Goal: Transaction & Acquisition: Book appointment/travel/reservation

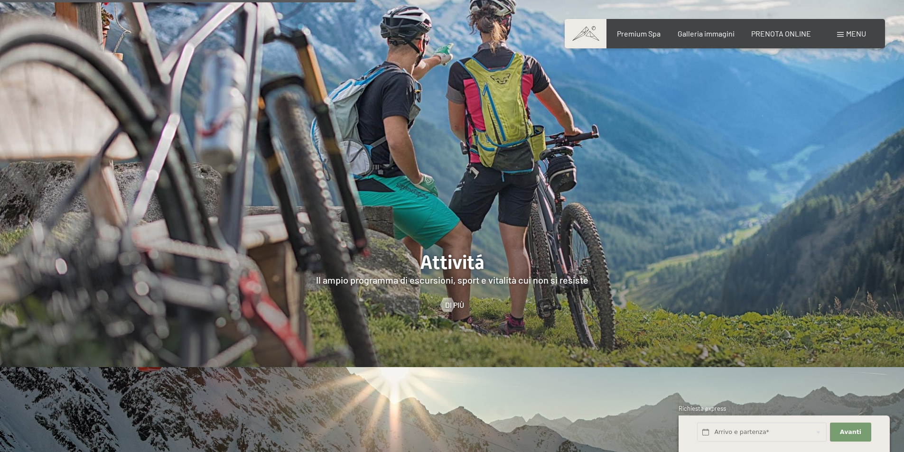
scroll to position [2087, 0]
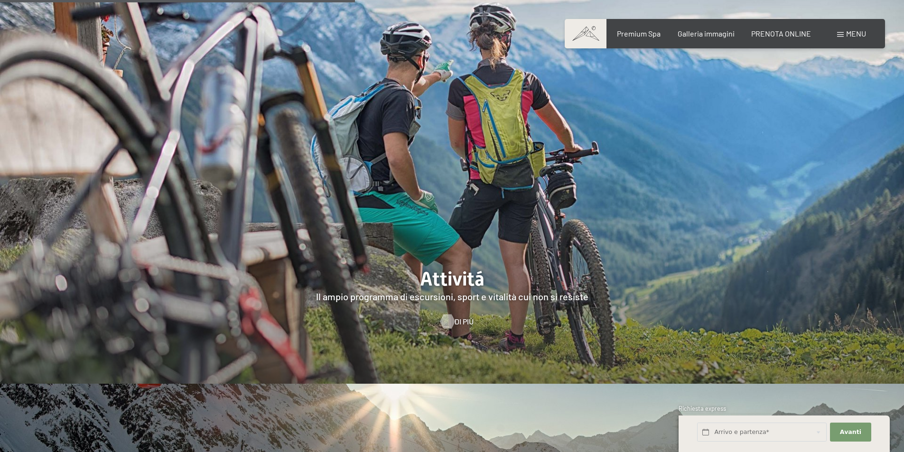
click at [449, 314] on div at bounding box center [447, 321] width 8 height 14
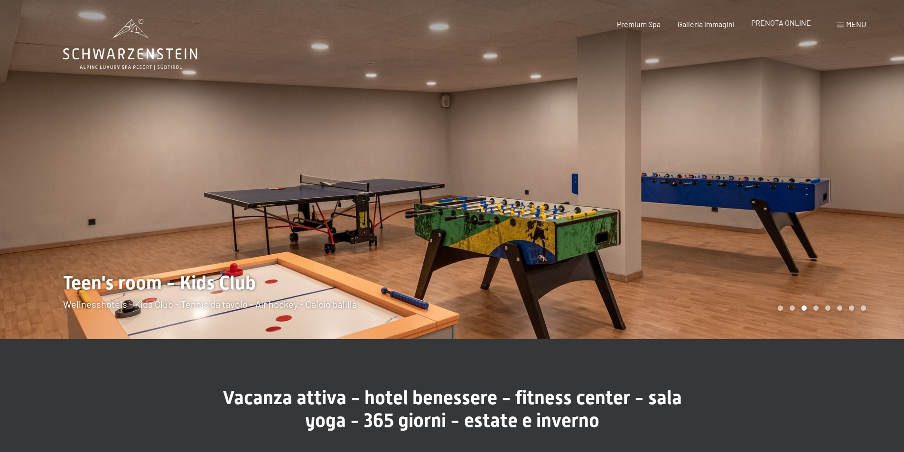
click at [783, 22] on span "PRENOTA ONLINE" at bounding box center [781, 22] width 60 height 9
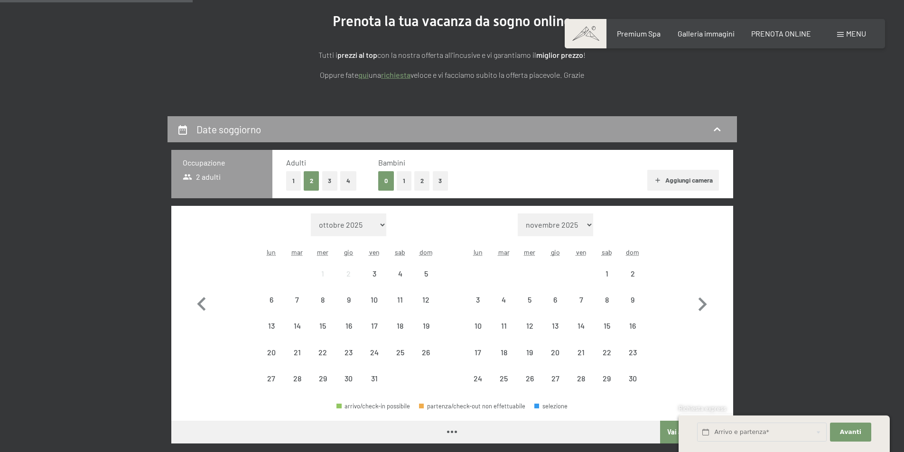
scroll to position [190, 0]
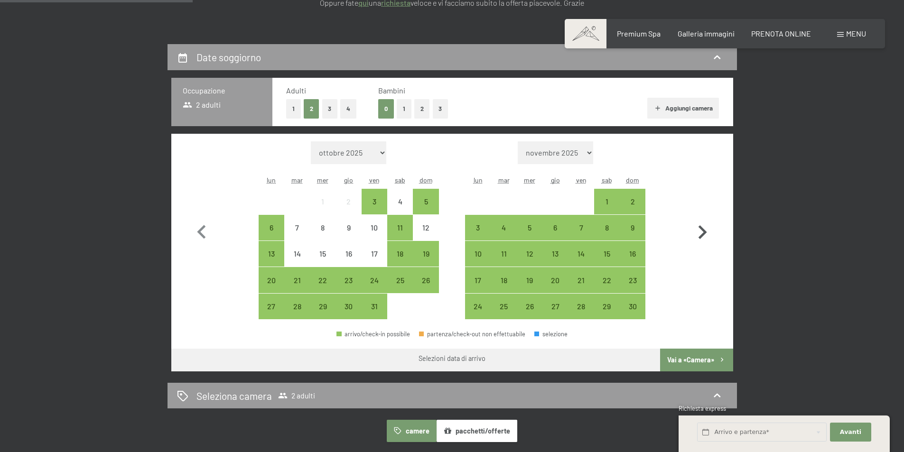
click at [703, 231] on icon "button" at bounding box center [702, 232] width 9 height 14
select select "2025-11-01"
select select "2025-12-01"
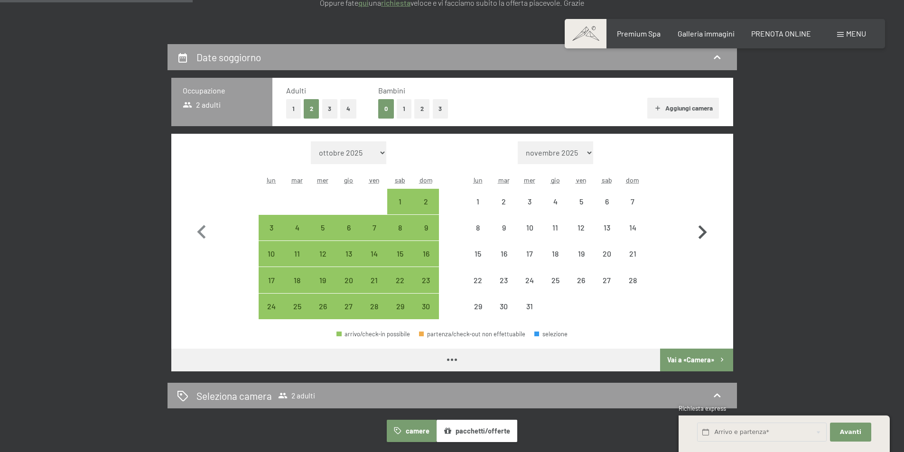
click at [703, 229] on icon "button" at bounding box center [702, 232] width 9 height 14
select select "2025-12-01"
select select "2026-01-01"
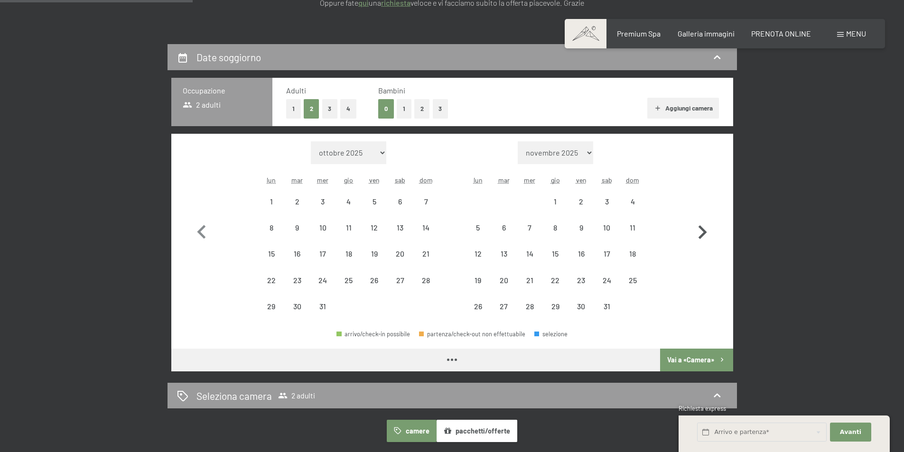
click at [703, 229] on icon "button" at bounding box center [702, 232] width 9 height 14
select select "2026-01-01"
select select "2026-02-01"
select select "2026-01-01"
select select "2026-02-01"
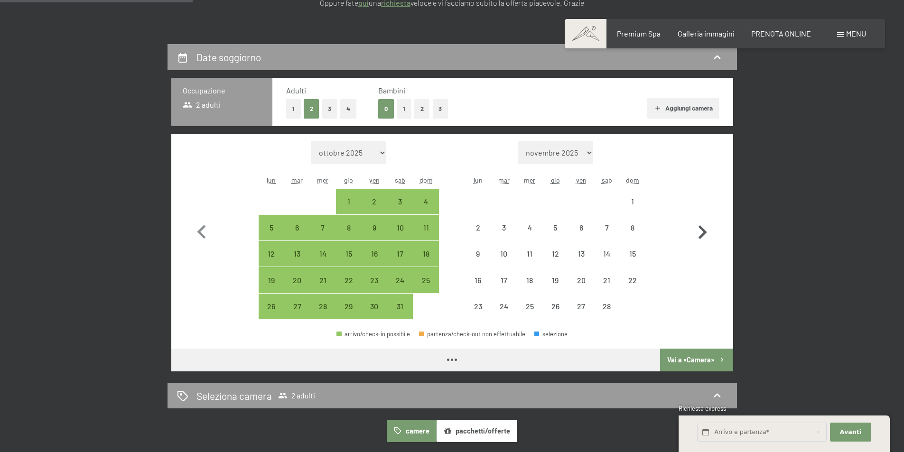
click at [703, 229] on icon "button" at bounding box center [702, 232] width 9 height 14
select select "2026-02-01"
select select "2026-03-01"
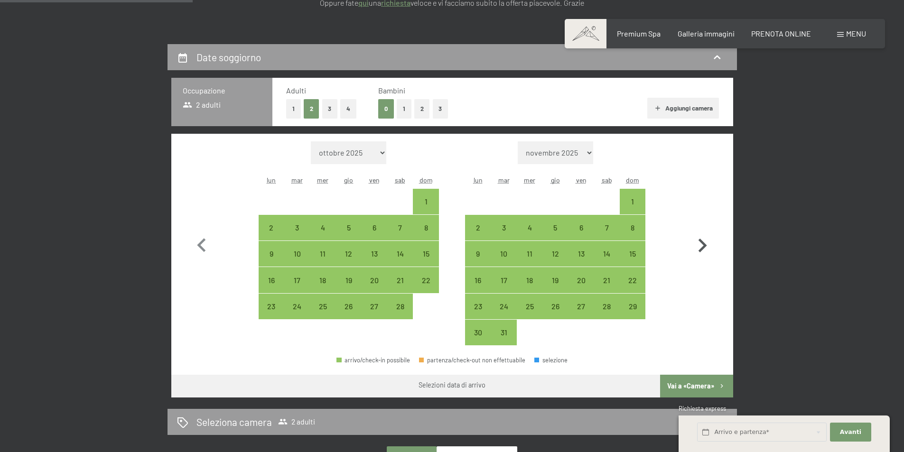
click at [703, 229] on button "button" at bounding box center [702, 243] width 28 height 204
select select "2026-03-01"
select select "2026-04-01"
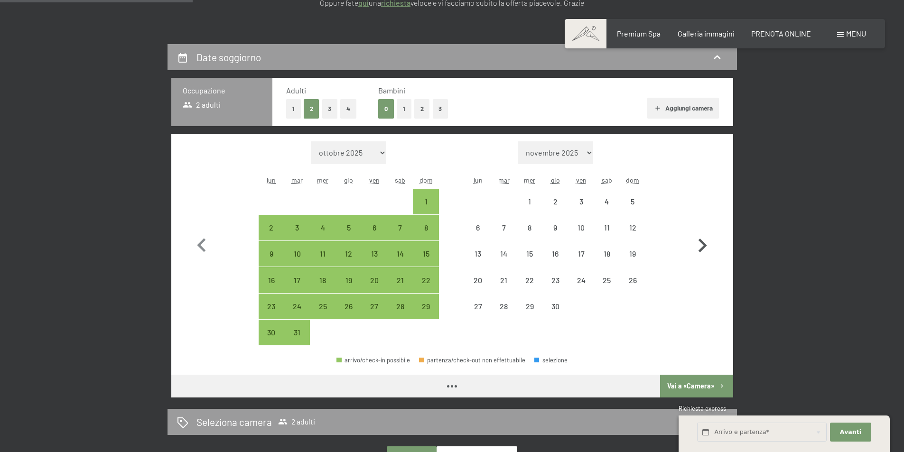
select select "2026-03-01"
select select "2026-04-01"
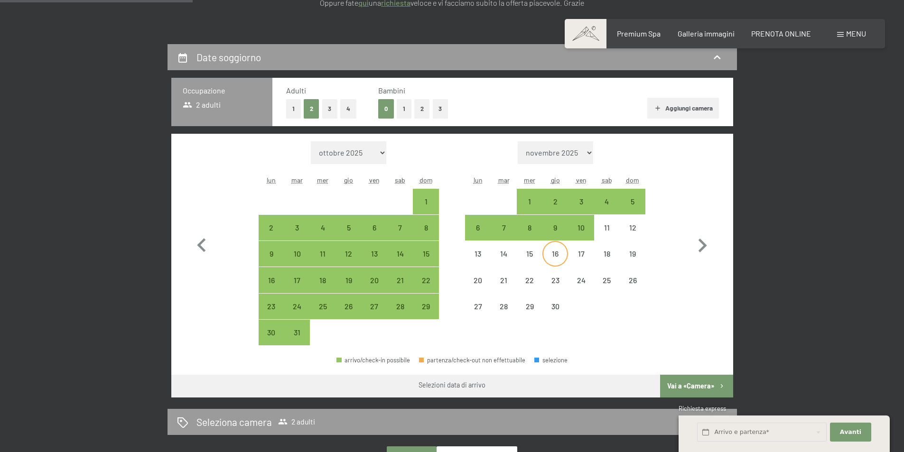
click at [560, 256] on div "16" at bounding box center [555, 262] width 24 height 24
select select "2026-03-01"
select select "2026-04-01"
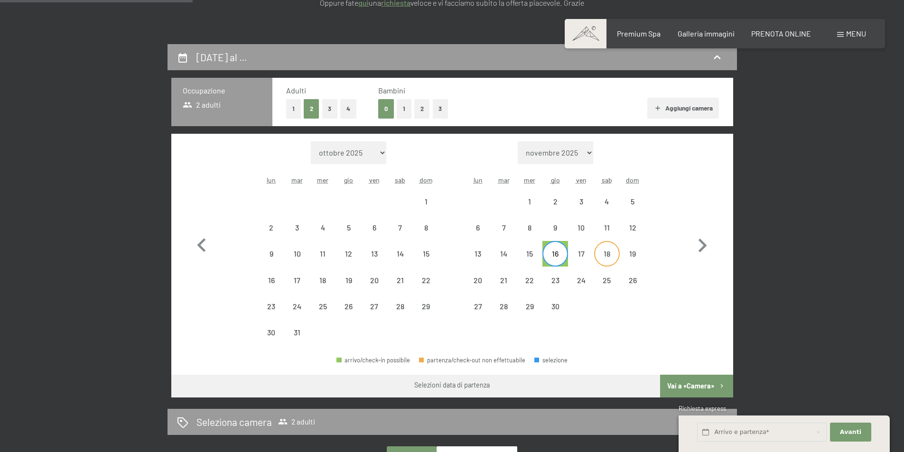
click at [605, 252] on div "18" at bounding box center [607, 262] width 24 height 24
select select "2026-03-01"
select select "2026-04-01"
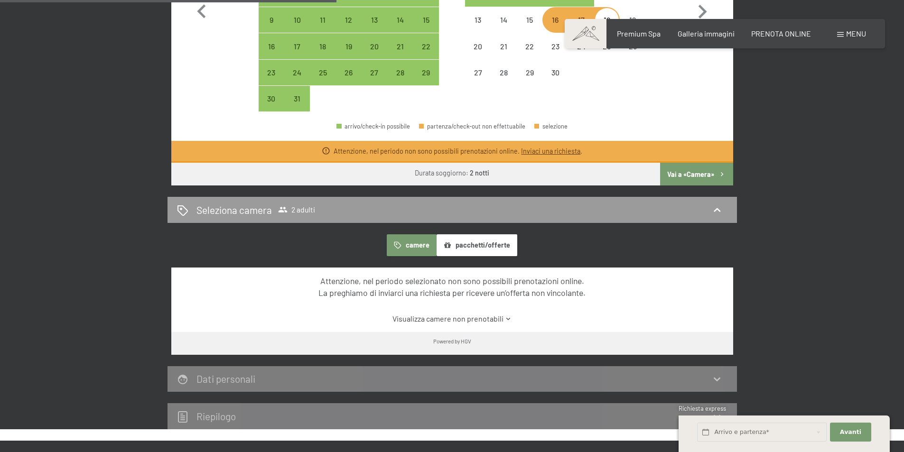
scroll to position [427, 0]
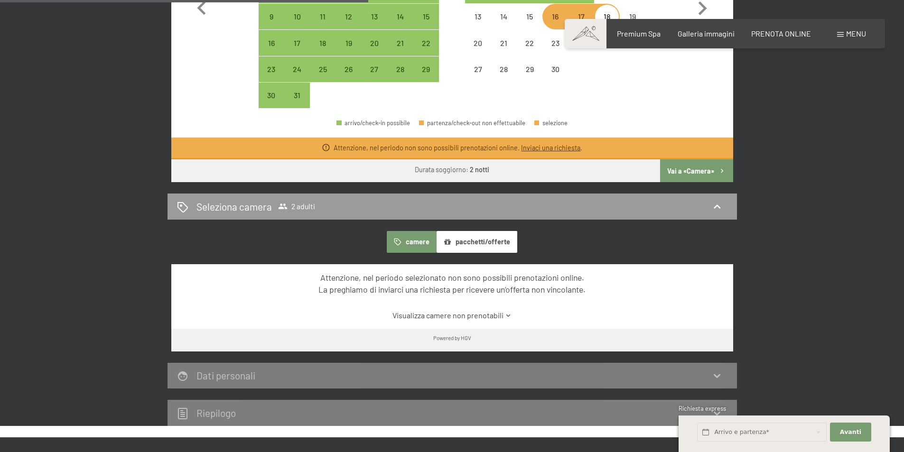
click at [470, 241] on button "pacchetti/offerte" at bounding box center [476, 242] width 81 height 22
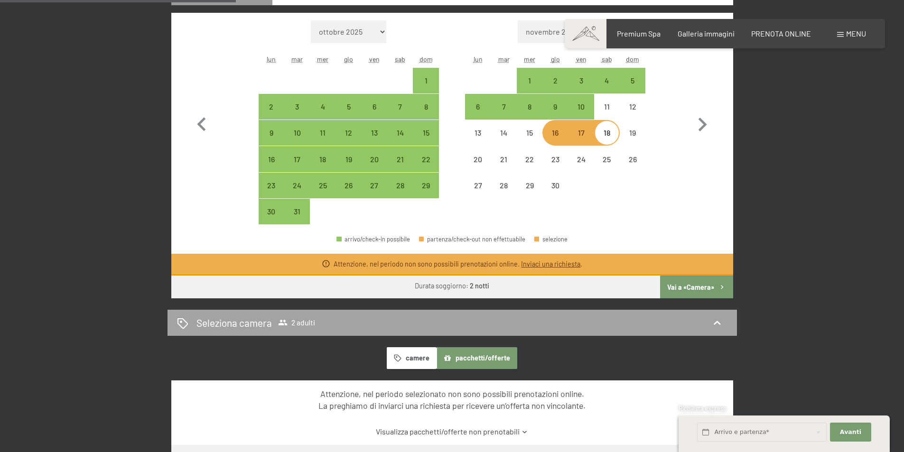
scroll to position [285, 0]
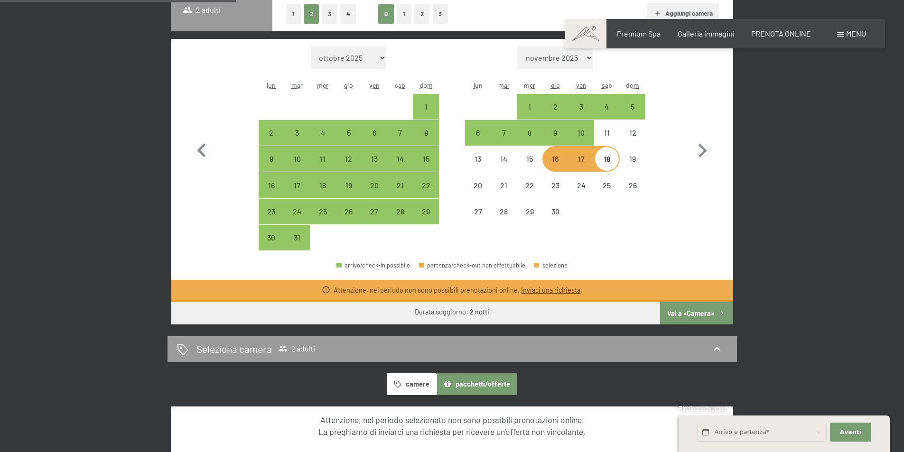
click at [689, 312] on button "Vai a «Camera»" at bounding box center [696, 313] width 73 height 23
select select "2026-03-01"
select select "2026-04-01"
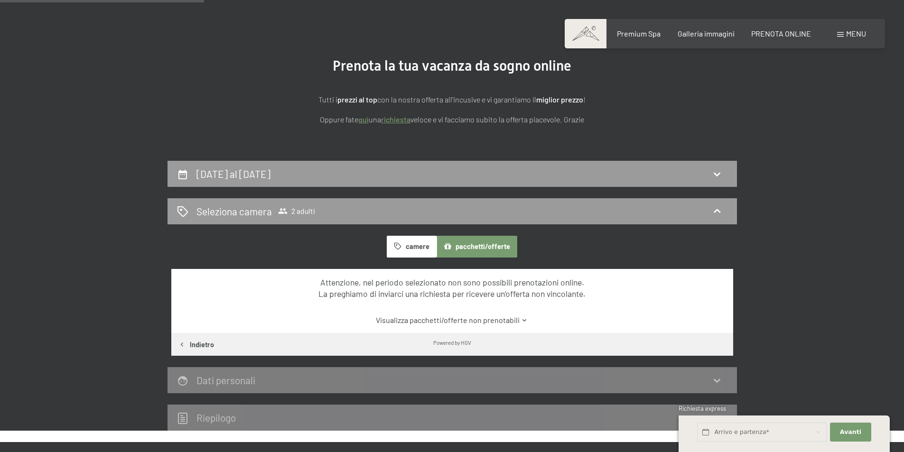
scroll to position [0, 0]
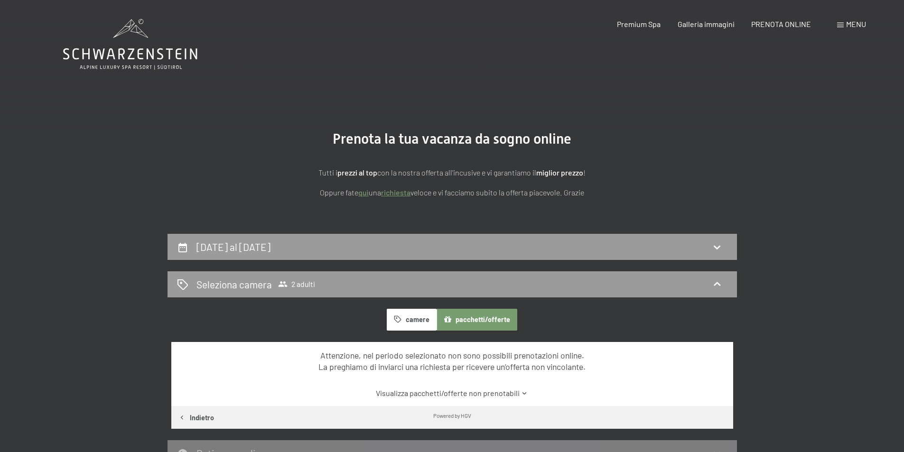
click at [859, 25] on span "Menu" at bounding box center [856, 23] width 20 height 9
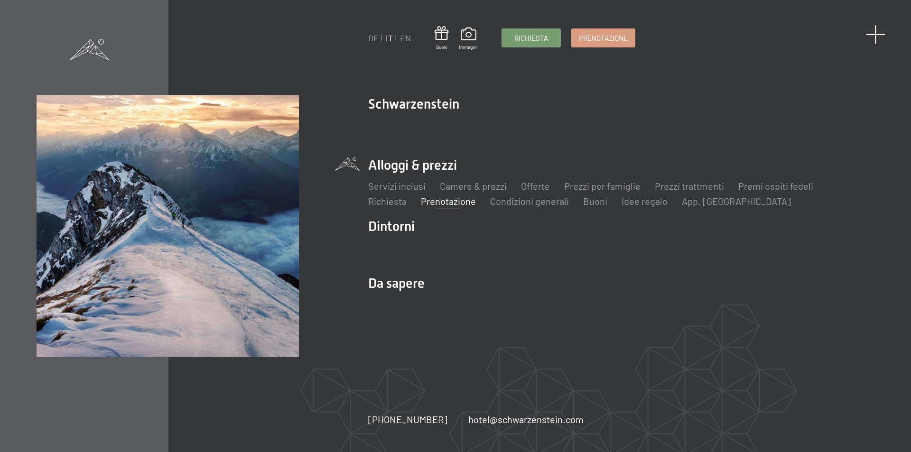
click at [876, 35] on span at bounding box center [875, 34] width 19 height 19
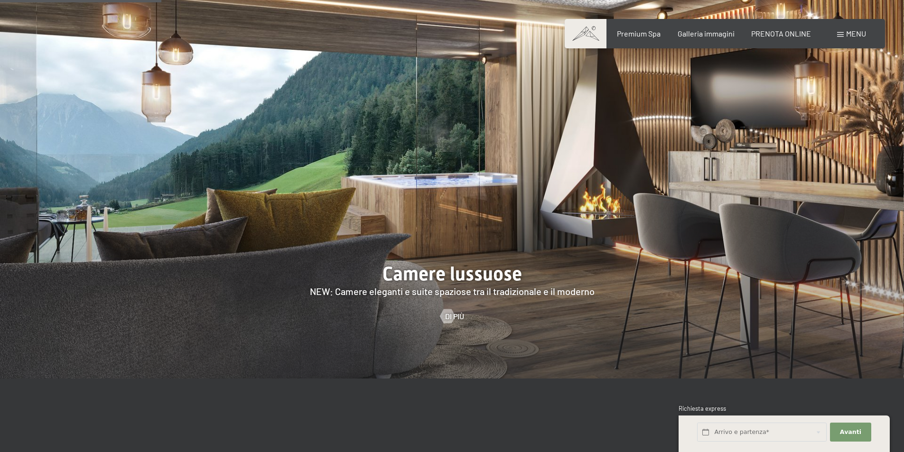
scroll to position [949, 0]
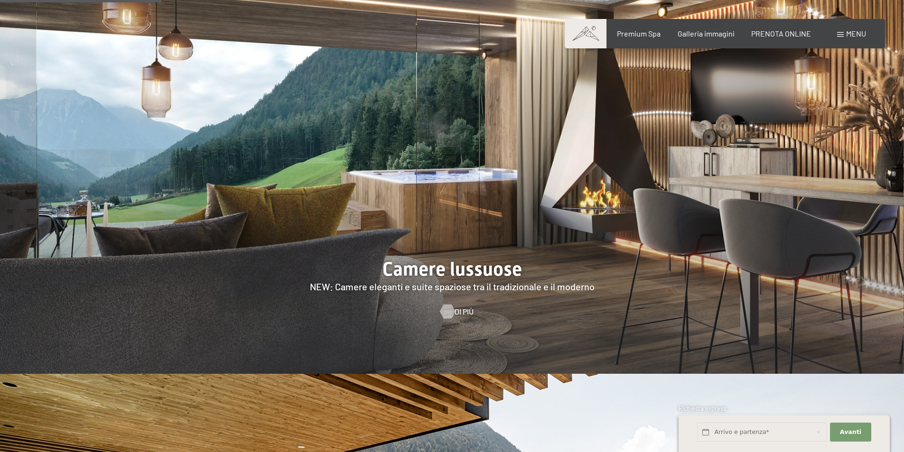
click at [449, 304] on div at bounding box center [447, 311] width 8 height 14
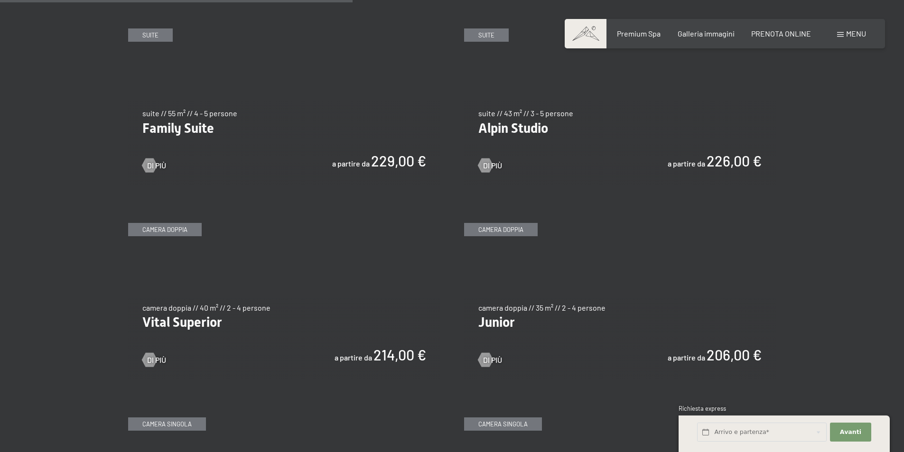
scroll to position [1328, 0]
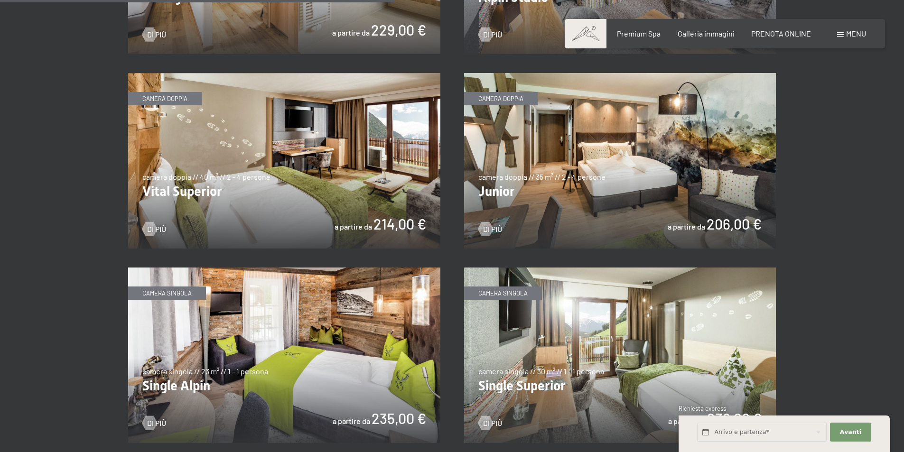
click at [629, 192] on img at bounding box center [620, 160] width 312 height 175
